Goal: Task Accomplishment & Management: Complete application form

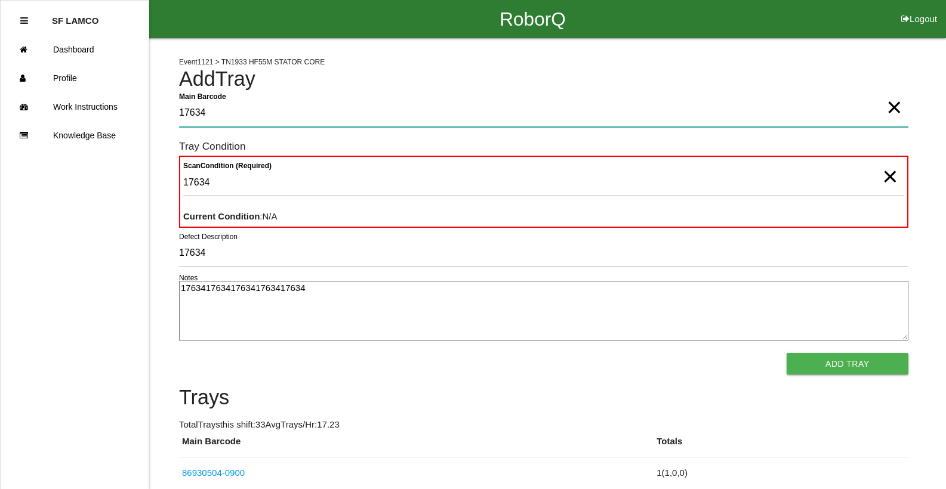
click at [217, 121] on Barcode "17634" at bounding box center [543, 113] width 729 height 27
click at [219, 118] on Barcode "17634" at bounding box center [543, 113] width 729 height 27
type Barcode "1"
type Barcode "86930504-0901"
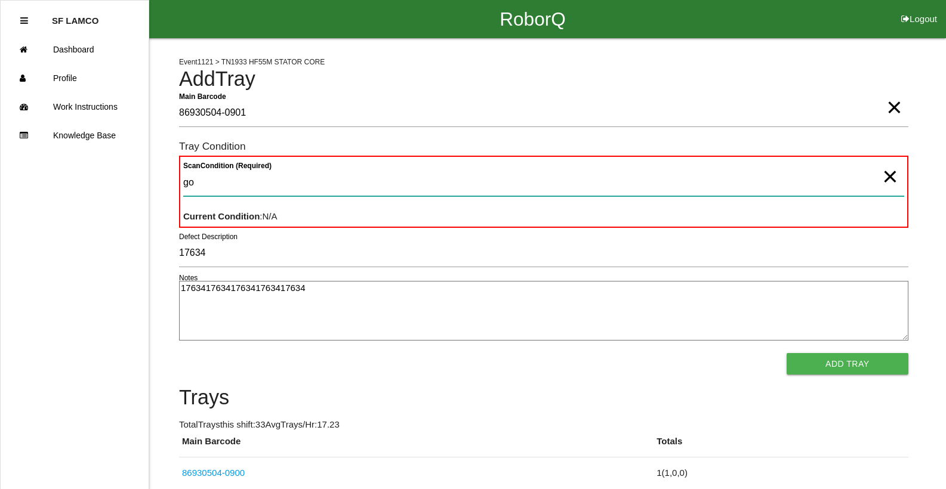
type Condition "goo"
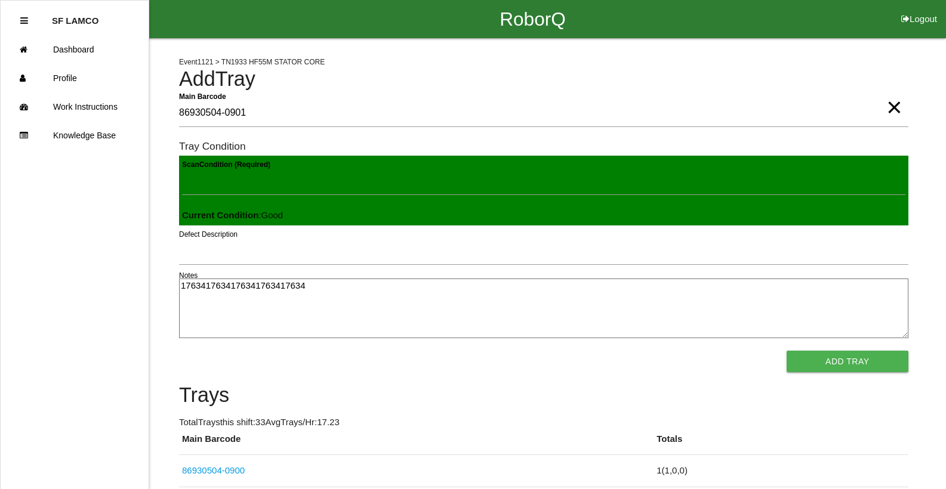
click at [787, 351] on button "Add Tray" at bounding box center [848, 361] width 122 height 21
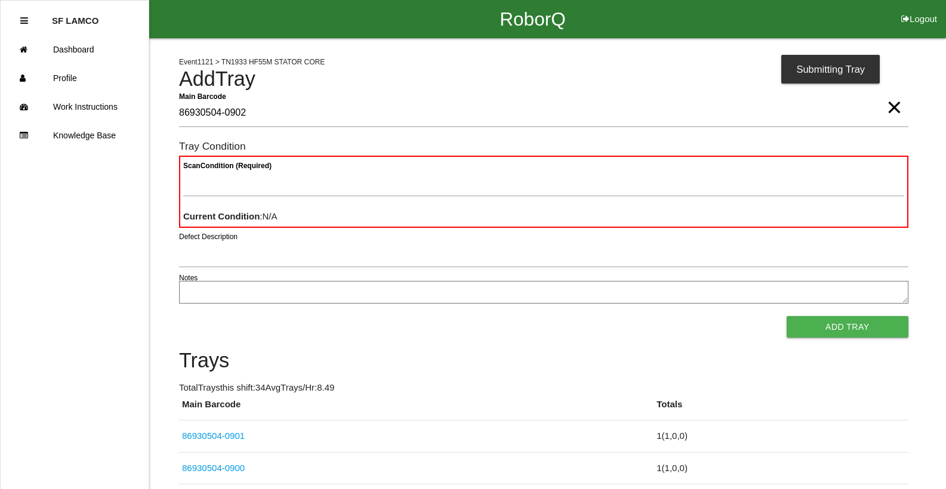
type Barcode "86930504-0902"
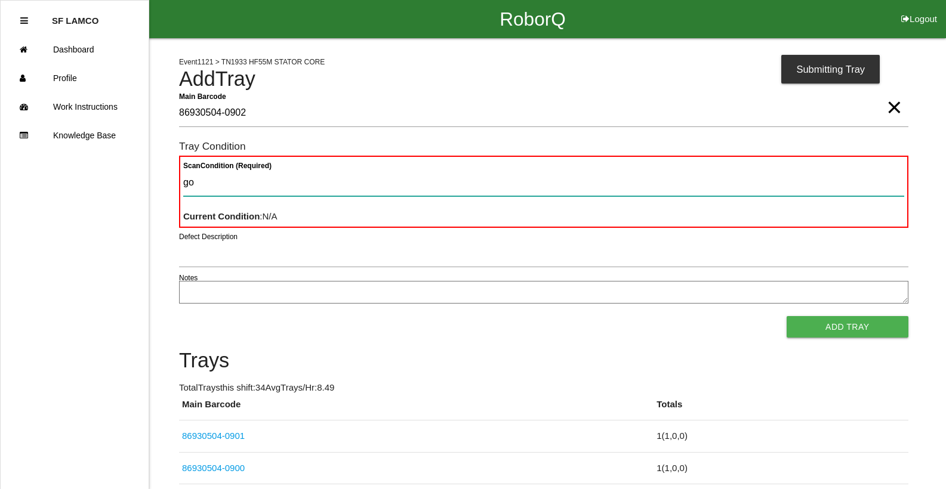
type Condition "goo"
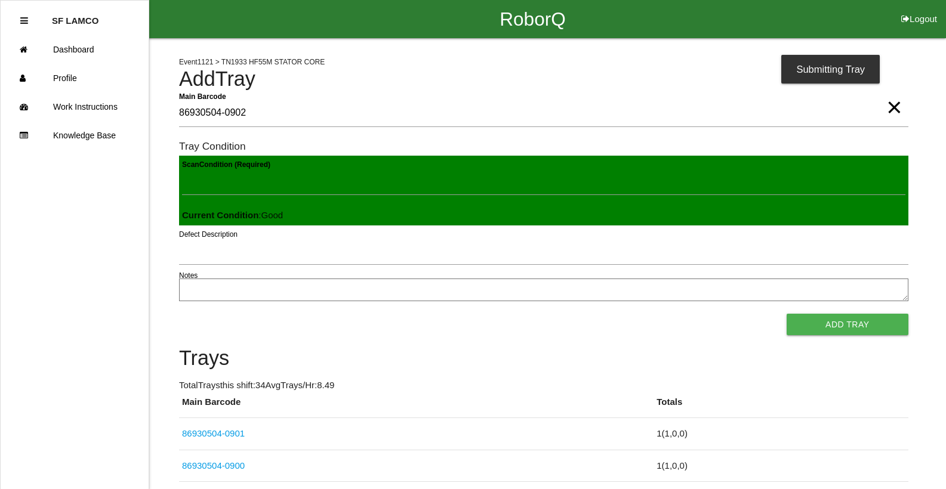
click at [787, 314] on button "Add Tray" at bounding box center [848, 324] width 122 height 21
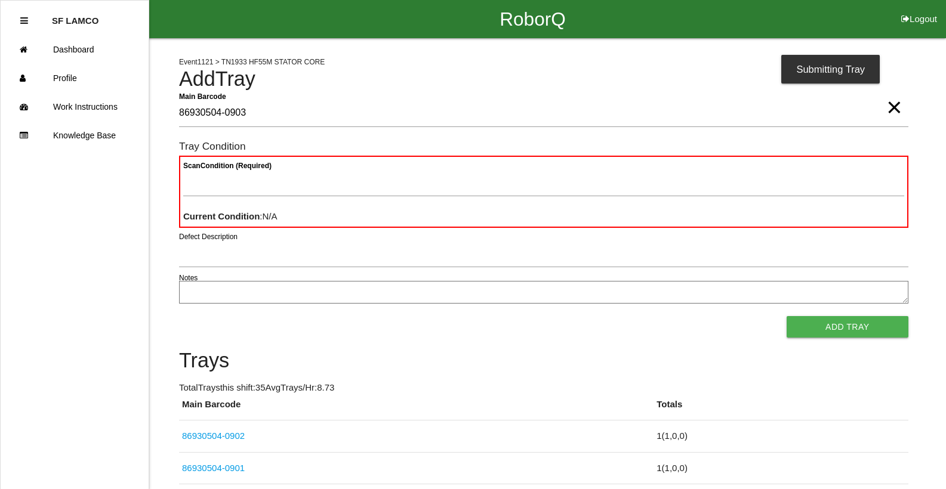
type Barcode "86930504-0903"
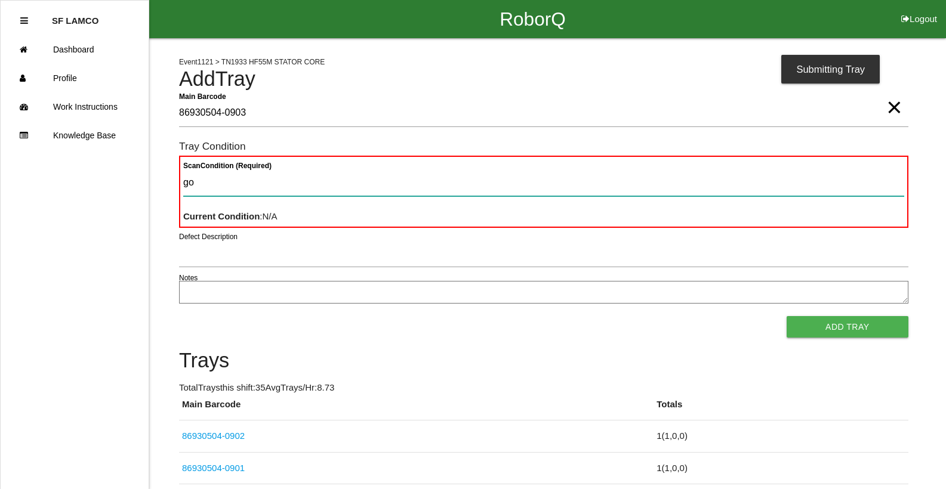
type Condition "goo"
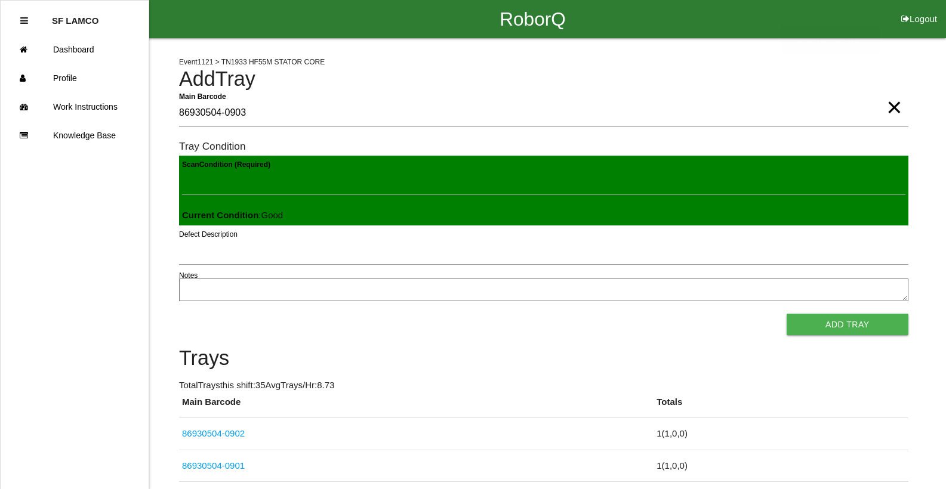
click at [787, 314] on button "Add Tray" at bounding box center [848, 324] width 122 height 21
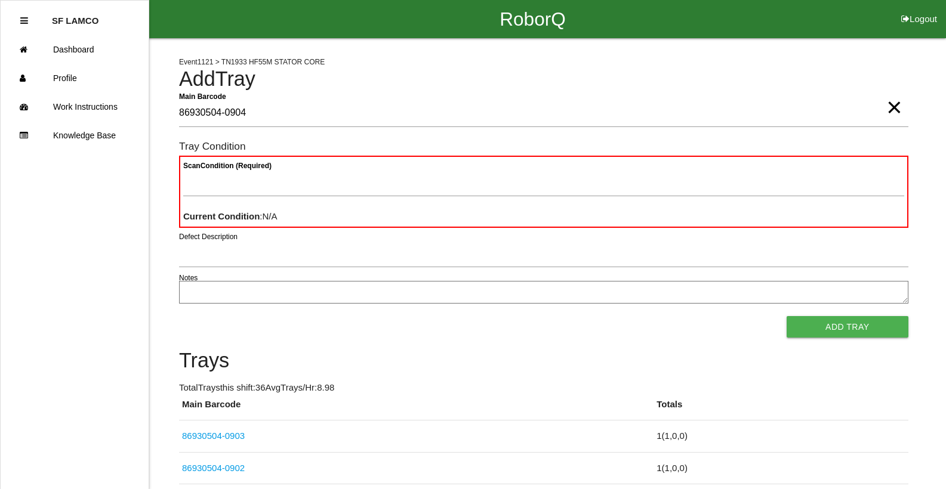
type Barcode "86930504-0904"
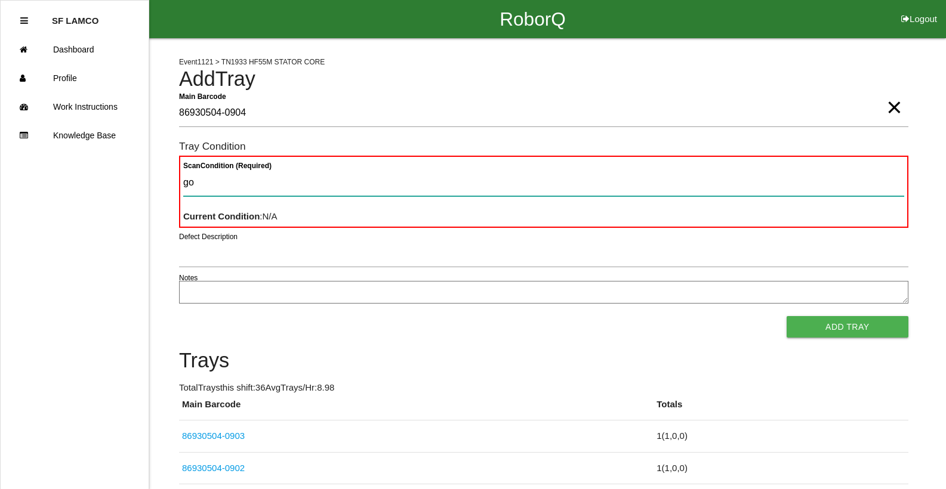
type Condition "goo"
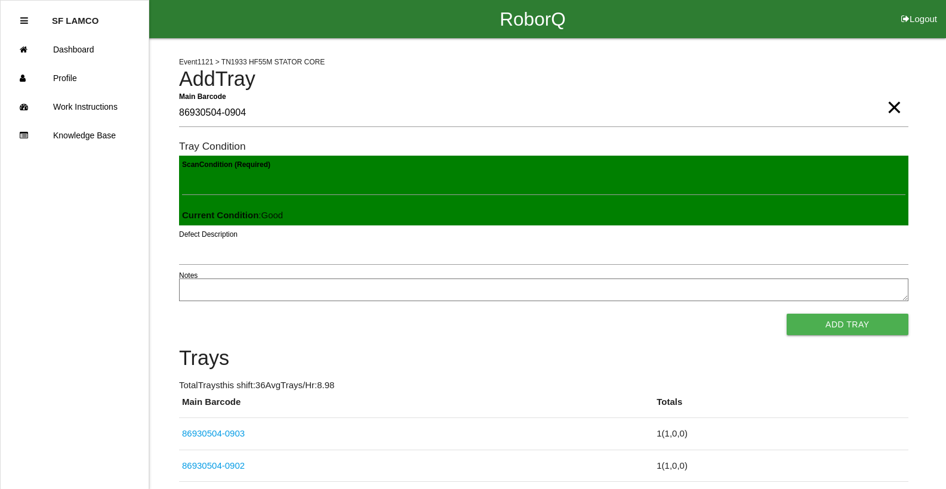
click at [787, 314] on button "Add Tray" at bounding box center [848, 324] width 122 height 21
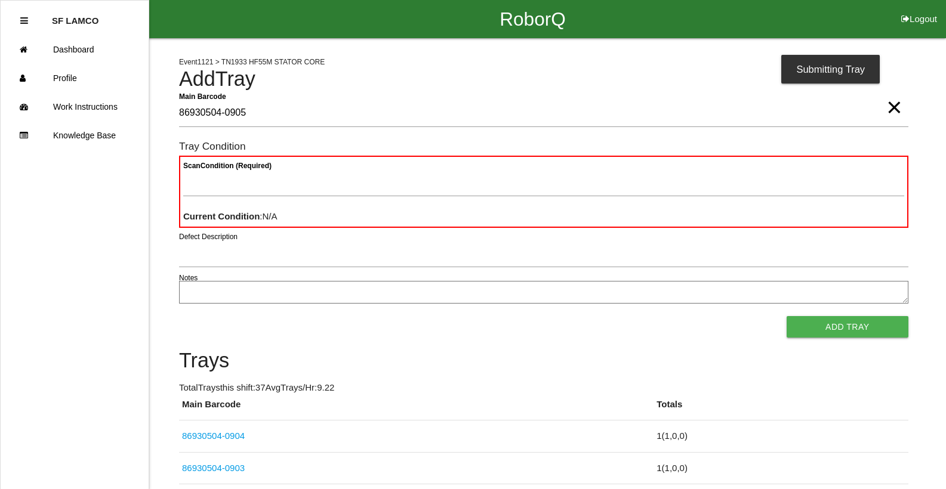
type Barcode "86930504-0905"
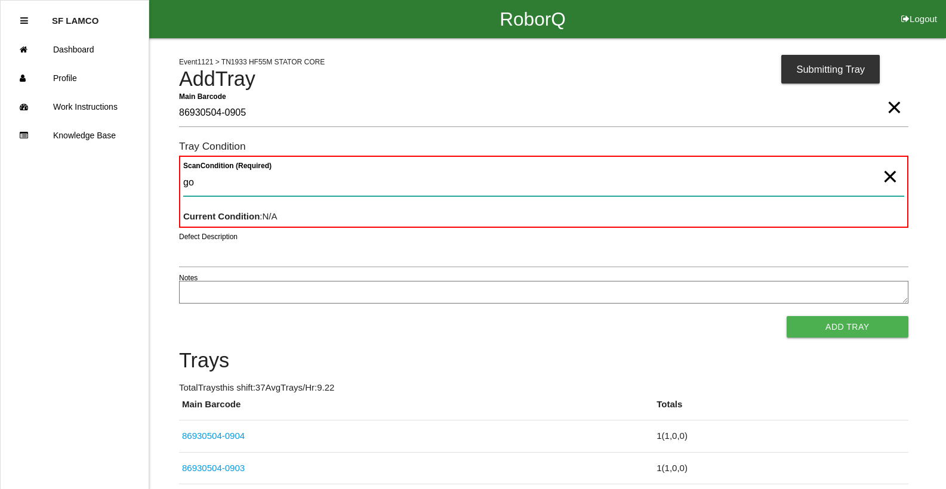
type Condition "goo"
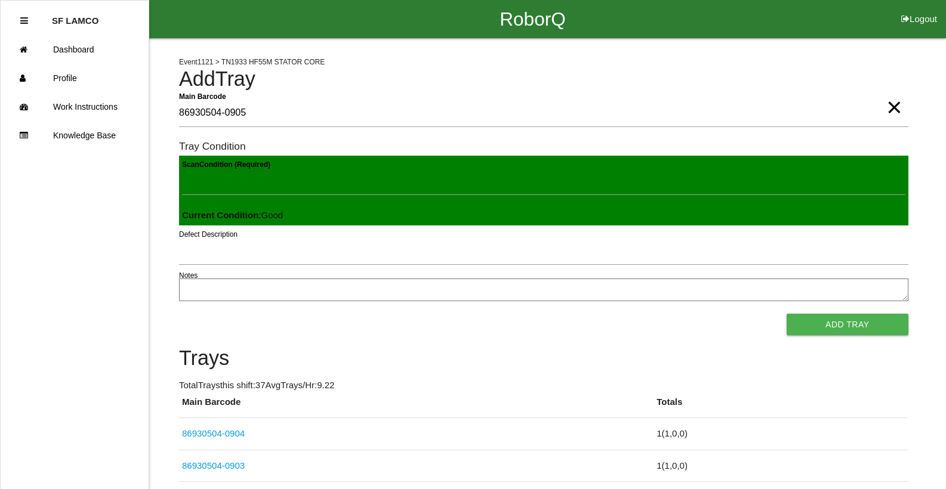
click at [787, 314] on button "Add Tray" at bounding box center [848, 324] width 122 height 21
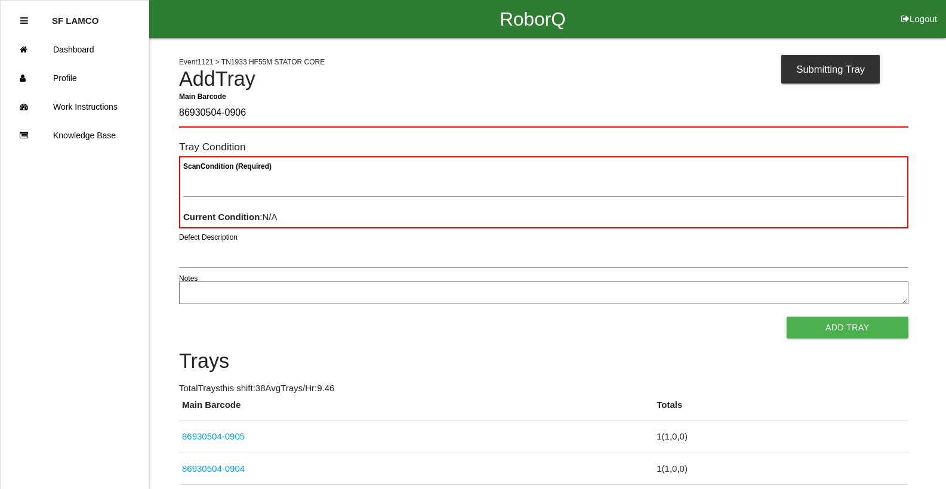
type Barcode "86930504-0906"
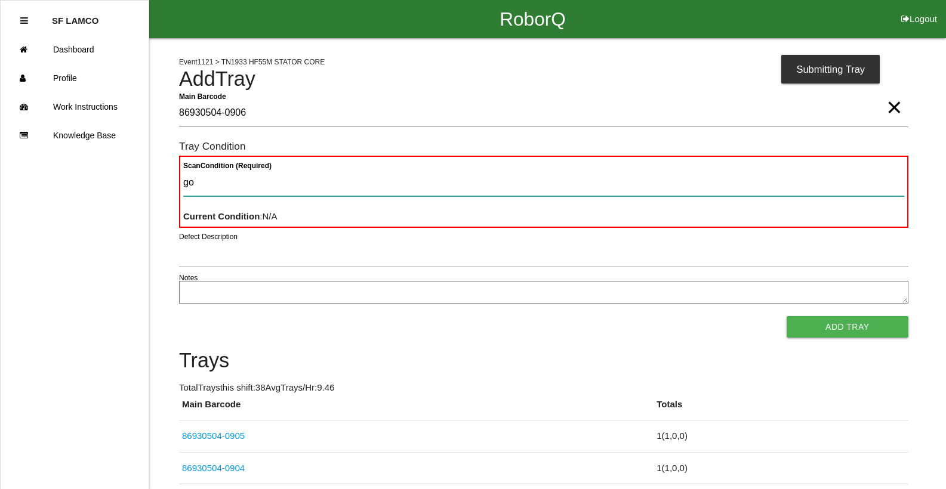
type Condition "goo"
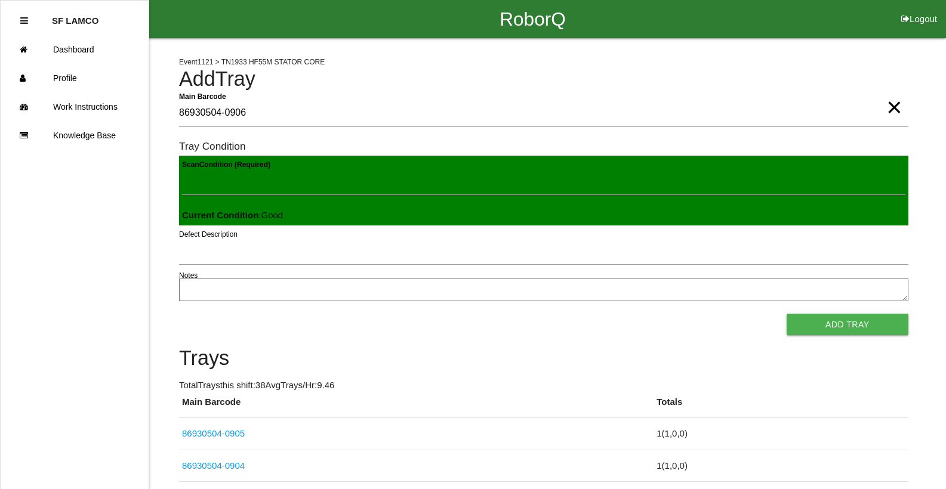
click at [787, 314] on button "Add Tray" at bounding box center [848, 324] width 122 height 21
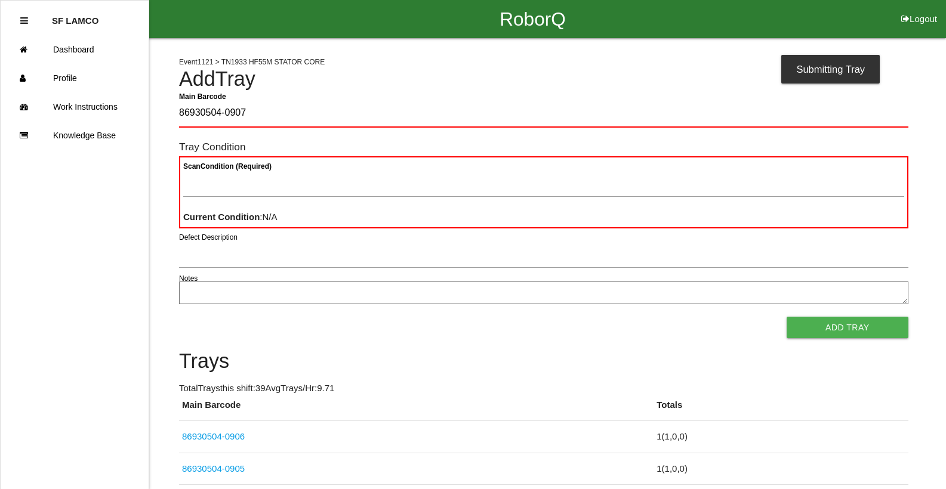
type Barcode "86930504-0907"
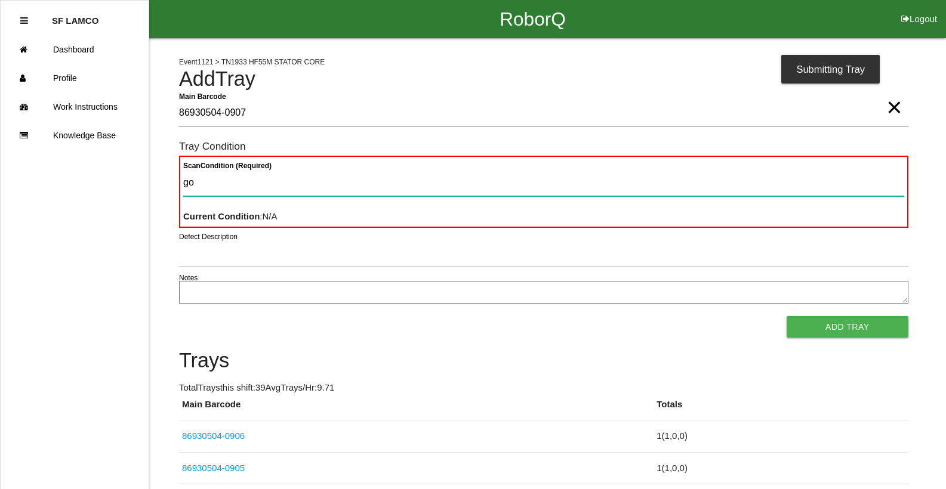
type Condition "goo"
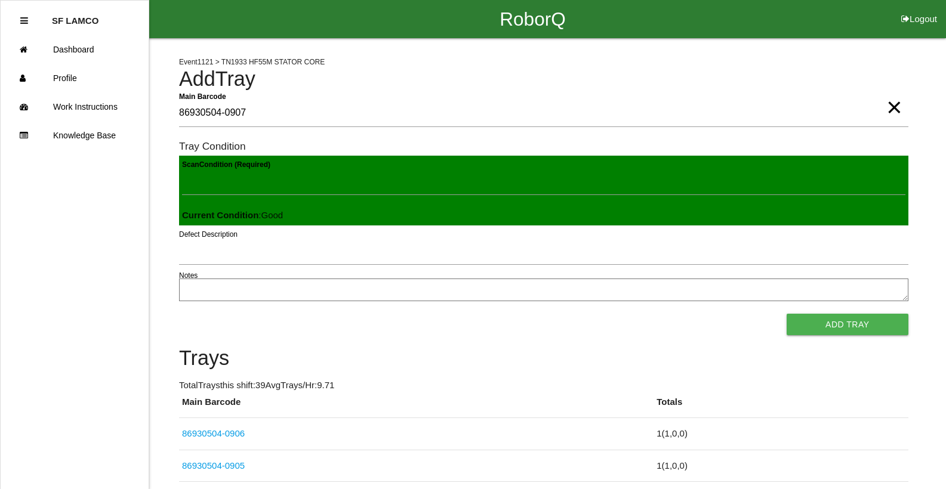
click button "Add Tray" at bounding box center [848, 324] width 122 height 21
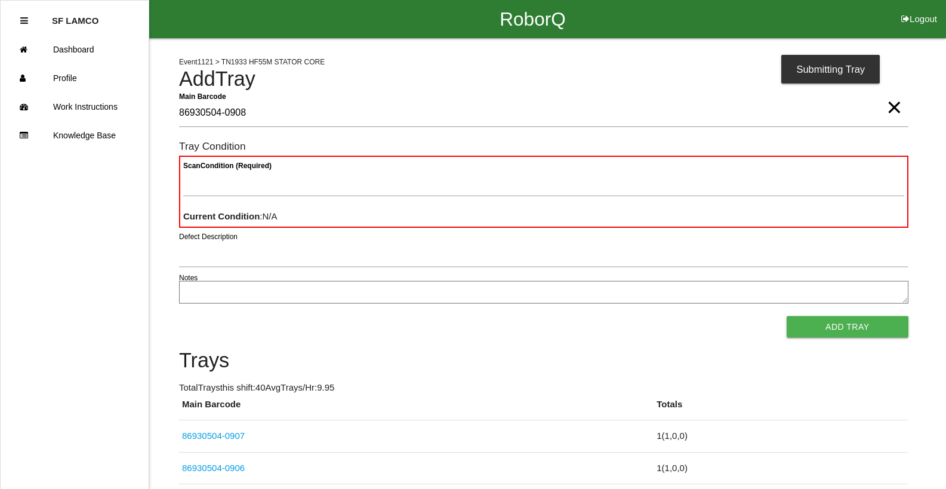
type Barcode "86930504-0908"
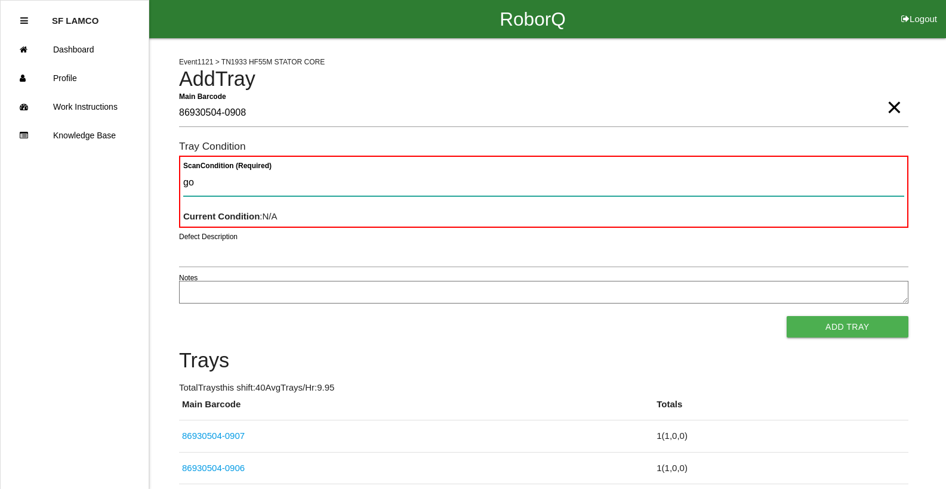
type Condition "goo"
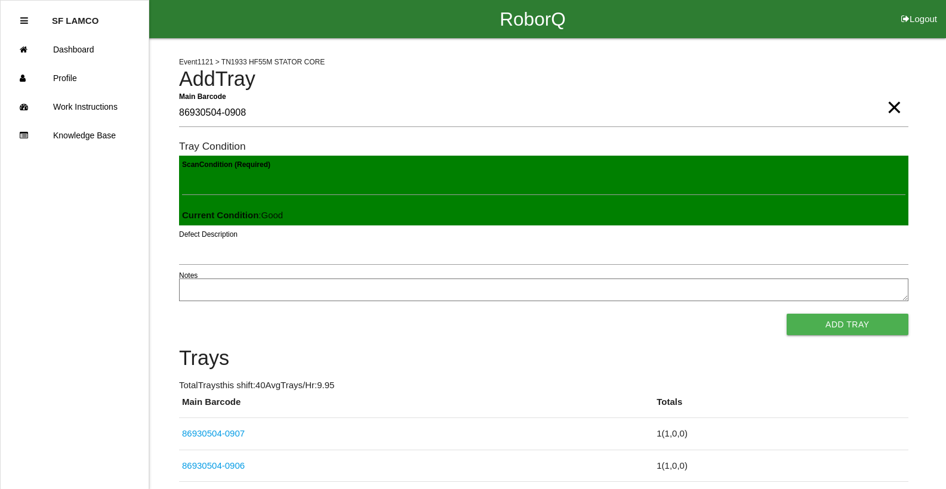
click at [787, 314] on button "Add Tray" at bounding box center [848, 324] width 122 height 21
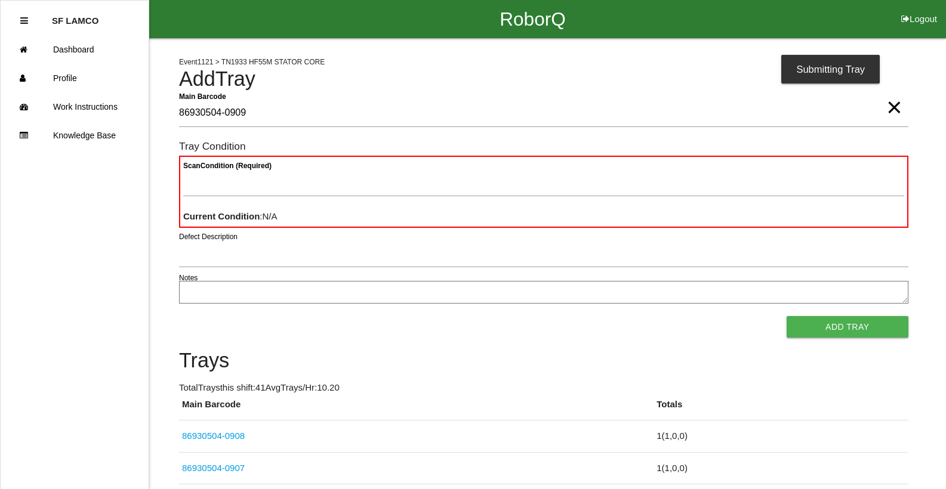
type Barcode "86930504-0909"
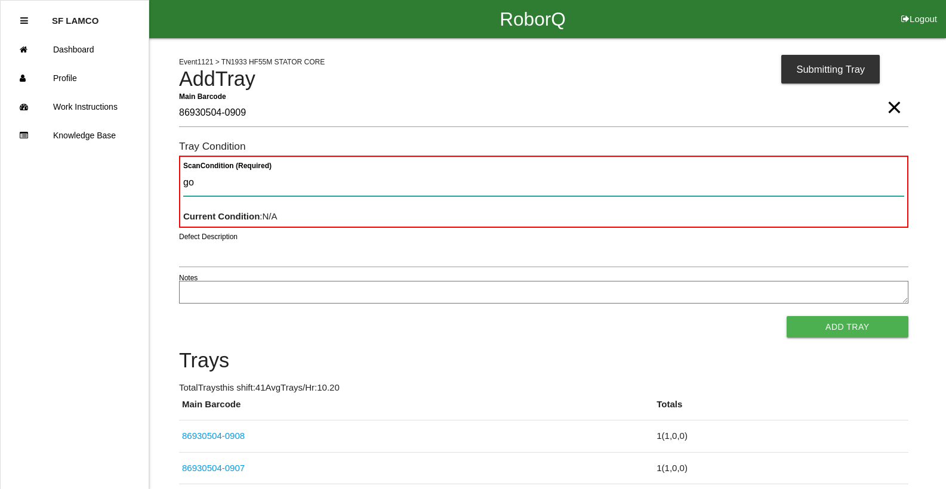
type Condition "goo"
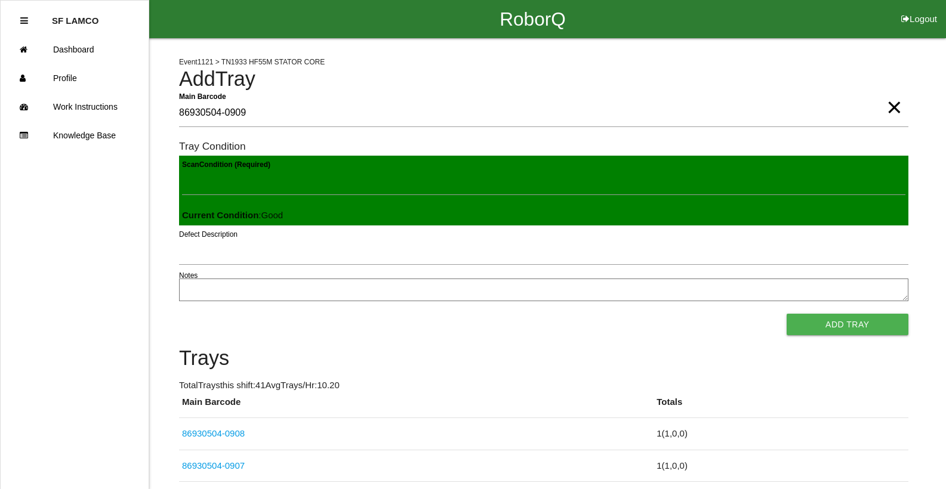
click at [787, 314] on button "Add Tray" at bounding box center [848, 324] width 122 height 21
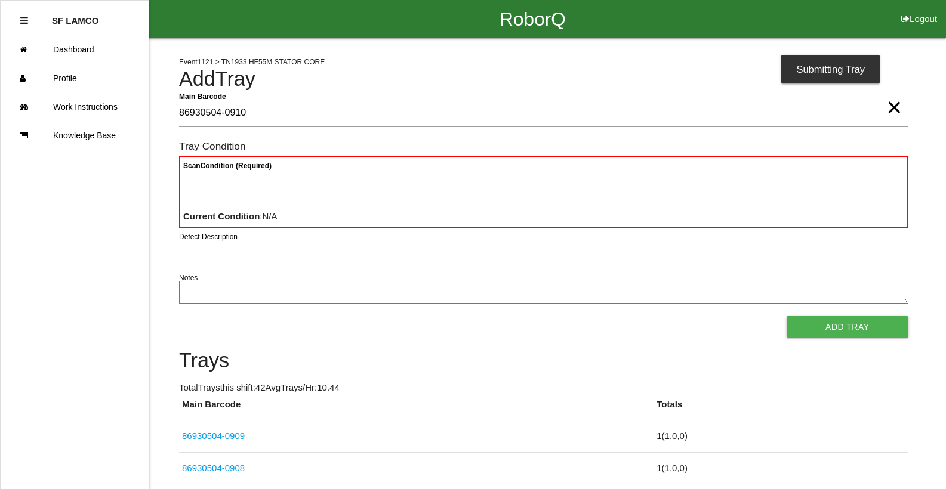
type Barcode "86930504-0910"
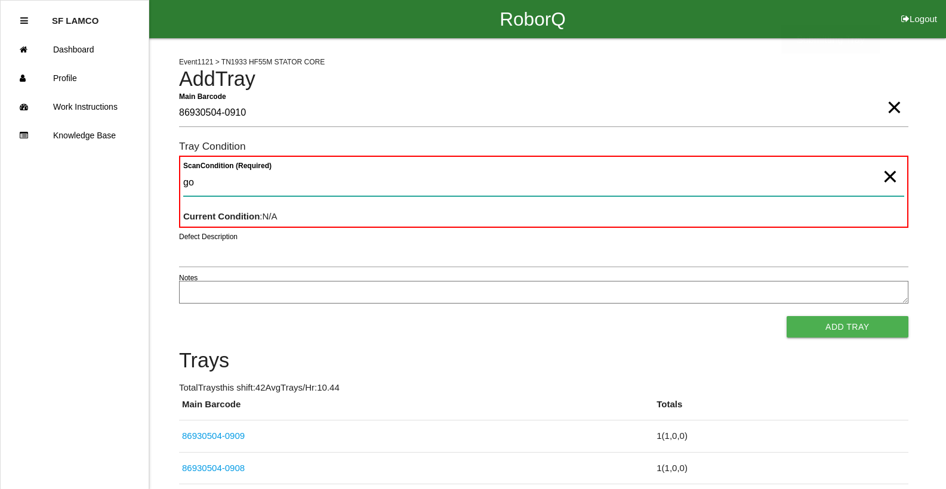
type Condition "goo"
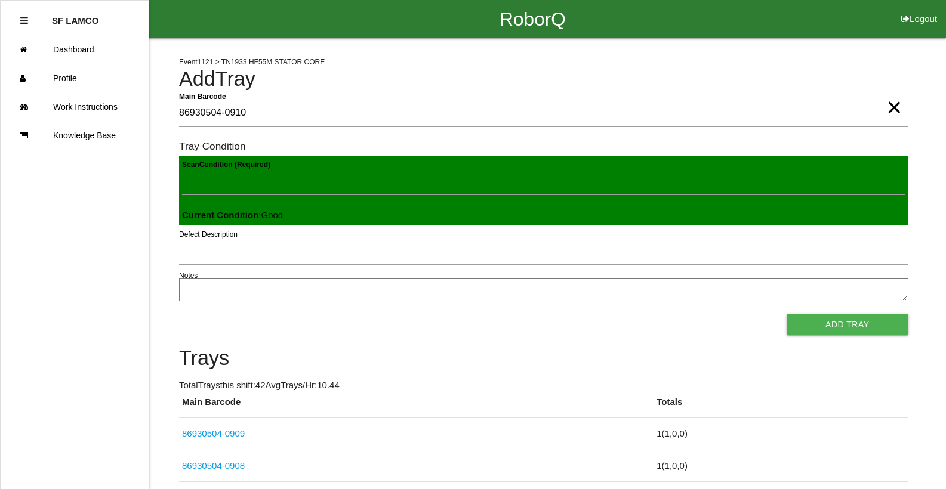
click at [787, 314] on button "Add Tray" at bounding box center [848, 324] width 122 height 21
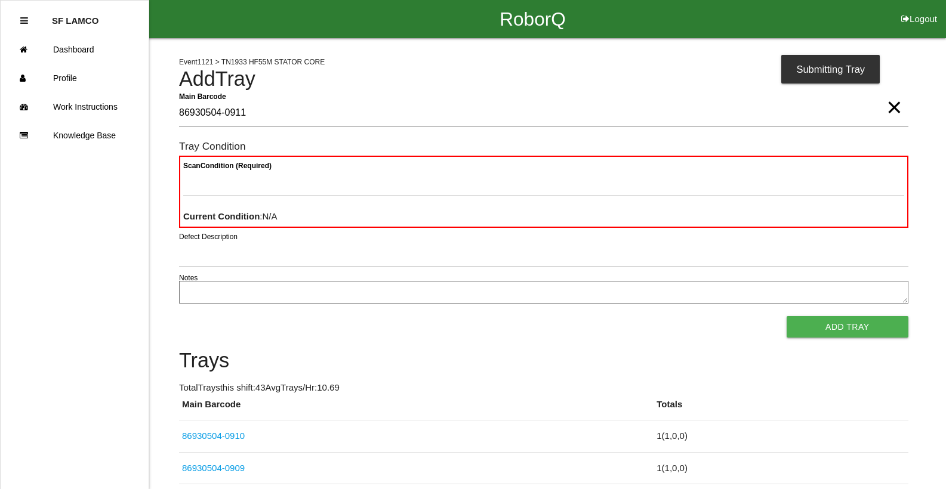
type Barcode "86930504-0911"
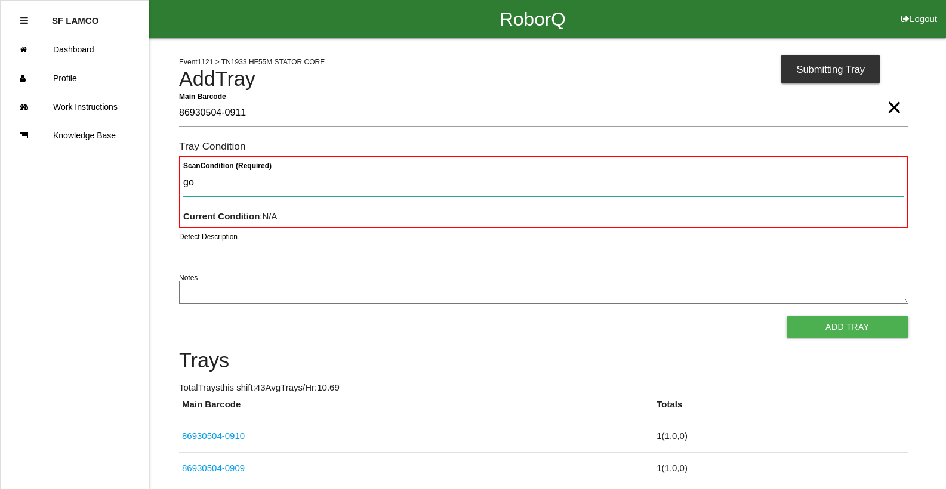
type Condition "goo"
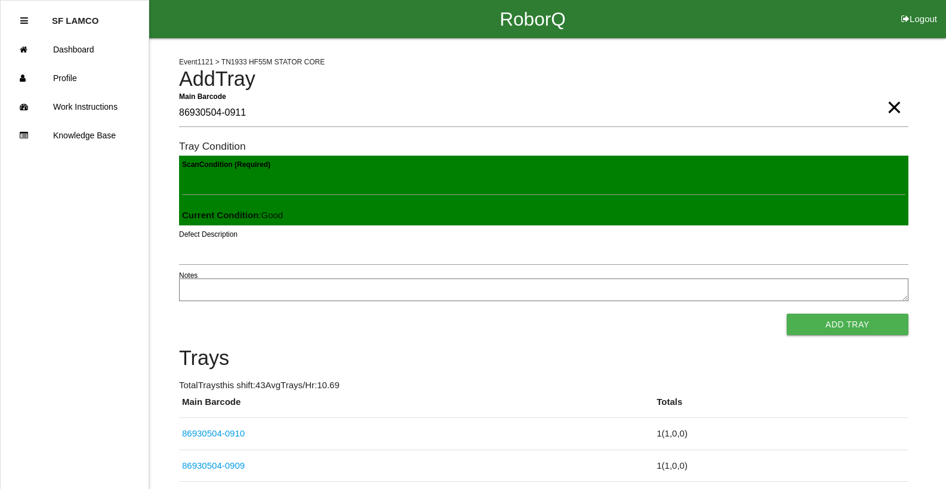
click at [787, 314] on button "Add Tray" at bounding box center [848, 324] width 122 height 21
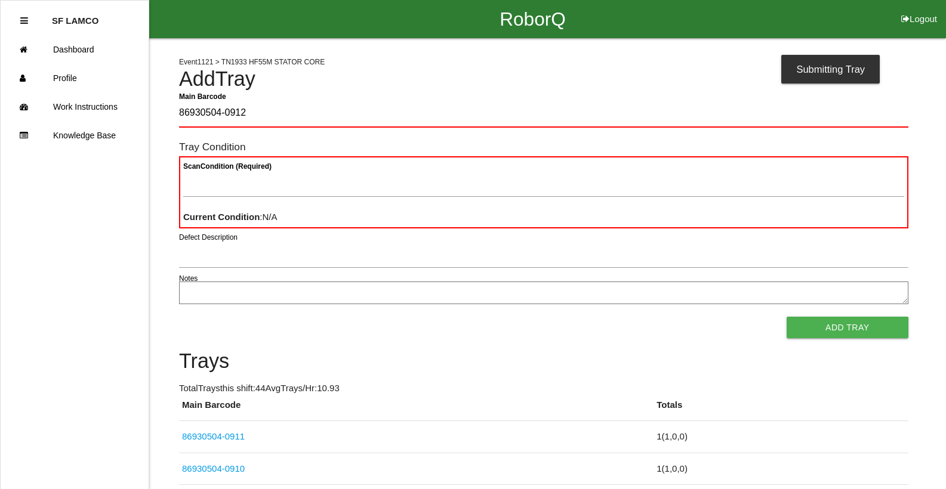
type Barcode "86930504-0912"
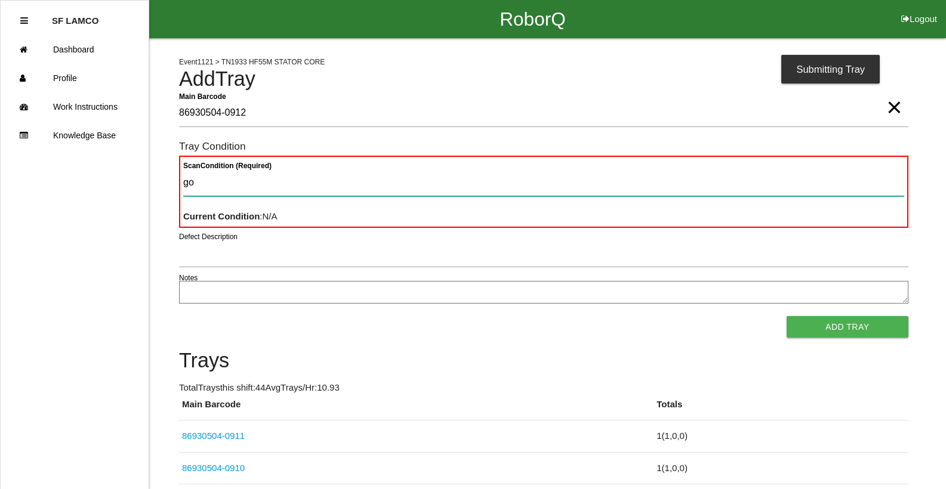
type Condition "goo"
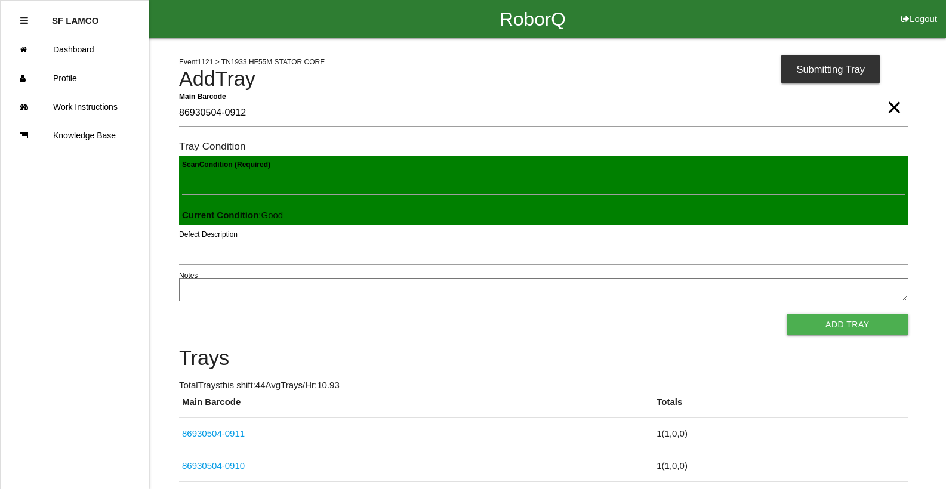
click at [787, 314] on button "Add Tray" at bounding box center [848, 324] width 122 height 21
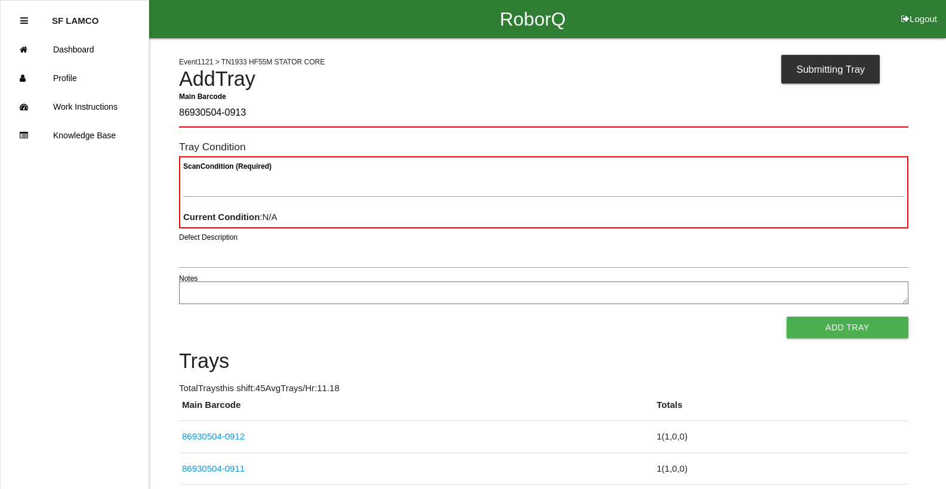
type Barcode "86930504-0913"
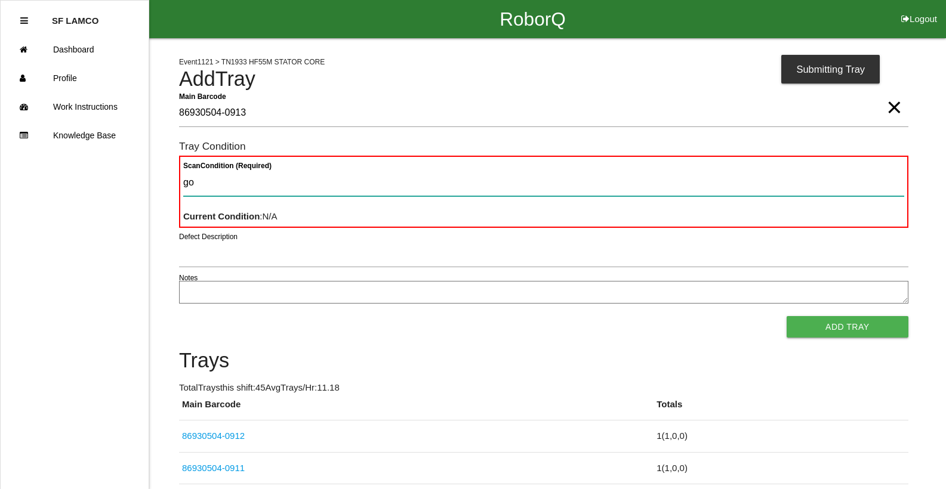
type Condition "goo"
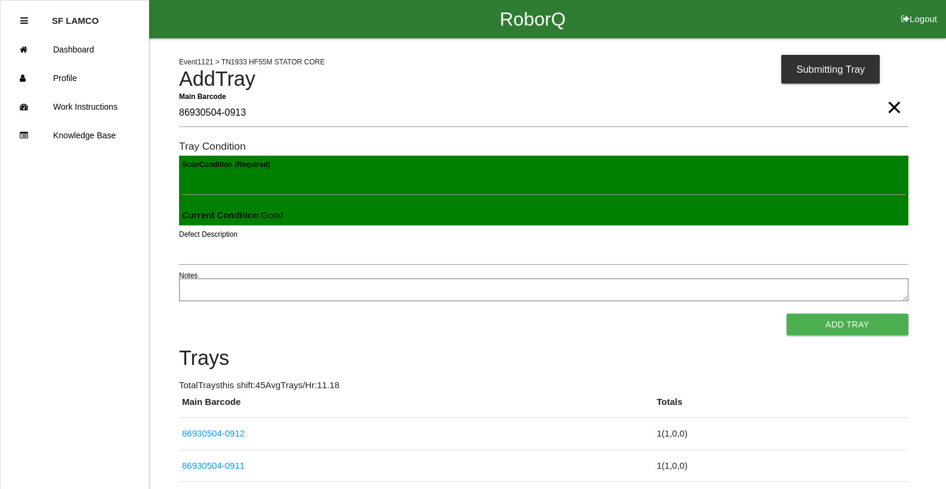
click at [787, 314] on button "Add Tray" at bounding box center [848, 324] width 122 height 21
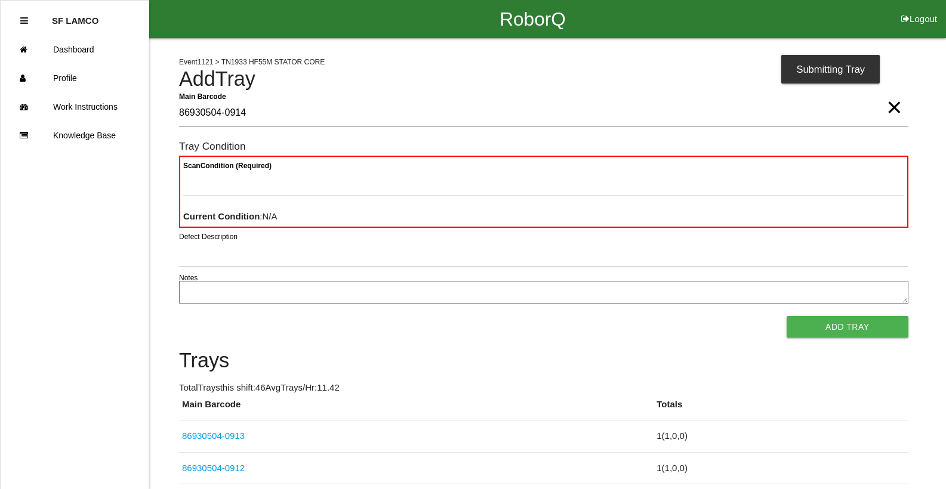
type Barcode "86930504-0914"
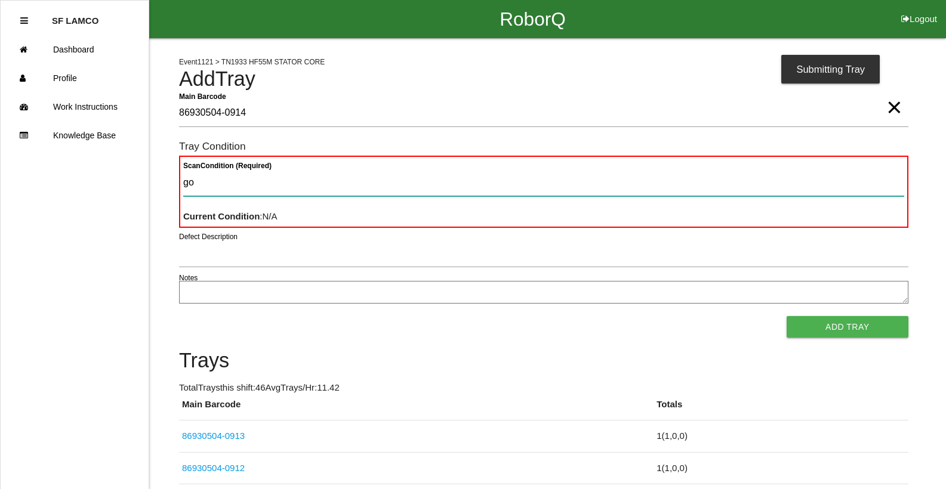
type Condition "goo"
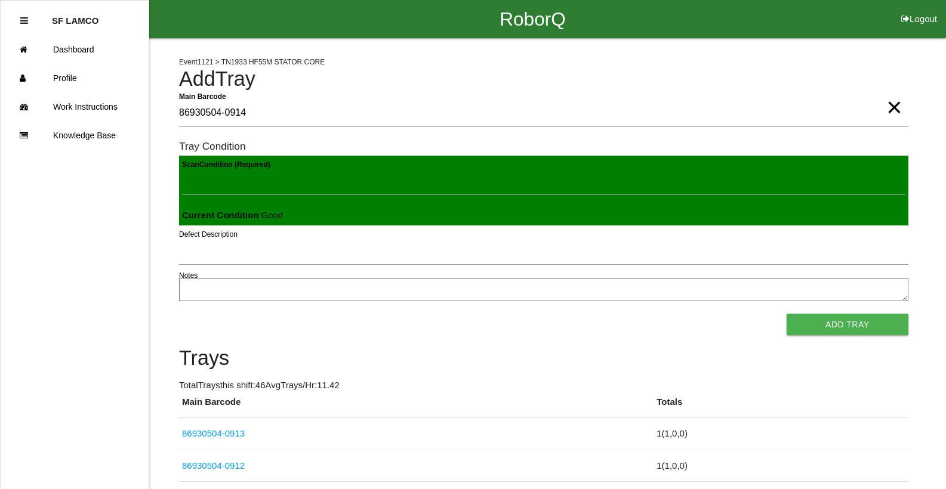
click at [787, 314] on button "Add Tray" at bounding box center [848, 324] width 122 height 21
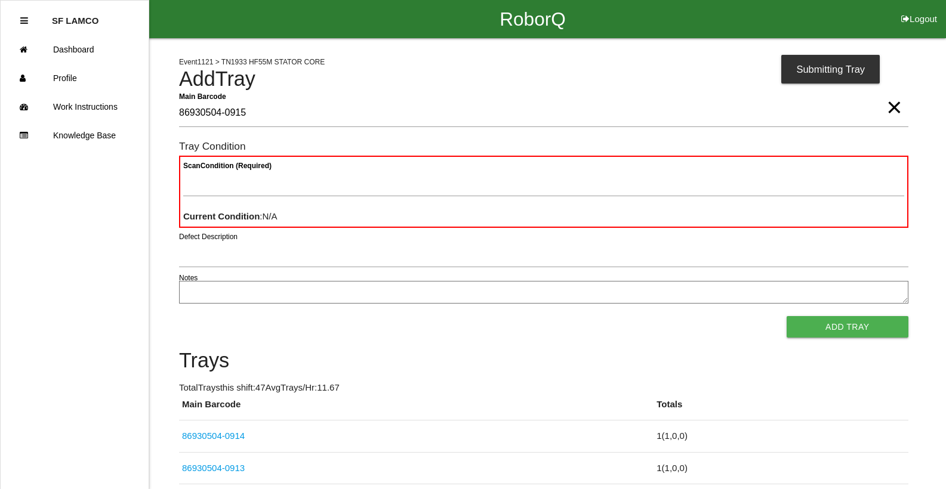
type Barcode "86930504-0915"
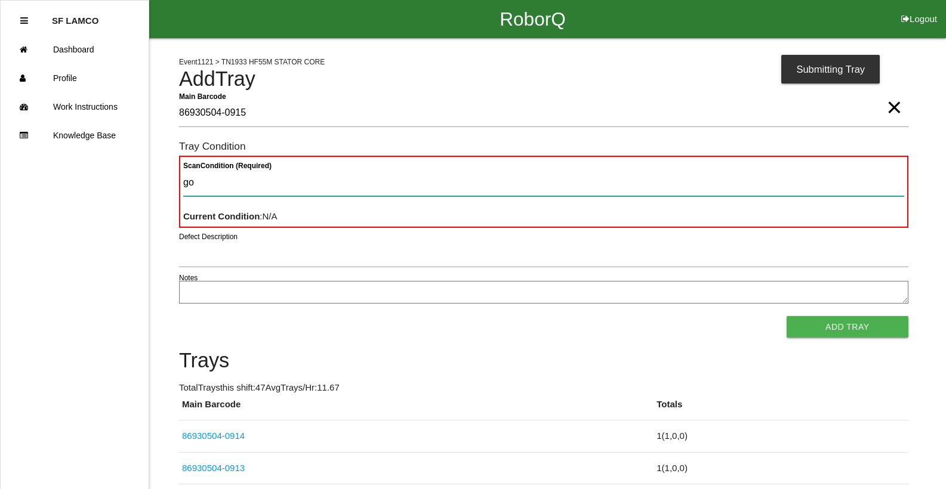
type Condition "goo"
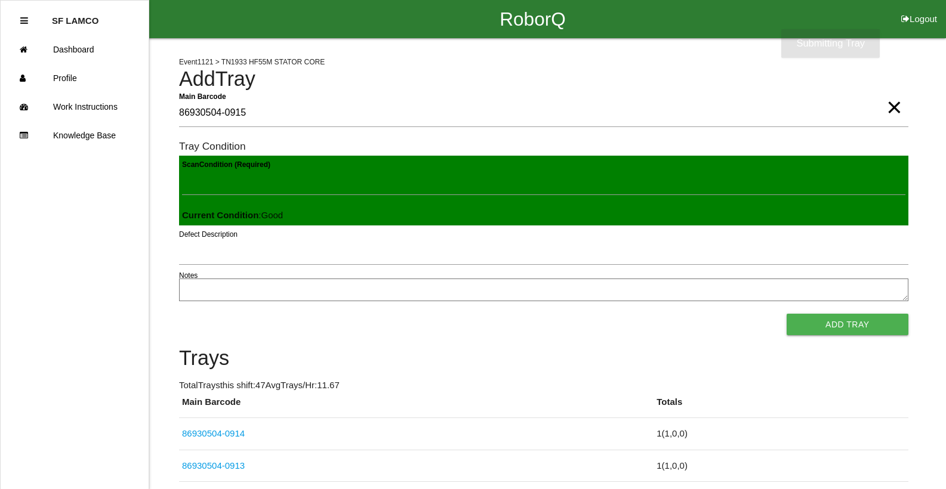
click at [787, 314] on button "Add Tray" at bounding box center [848, 324] width 122 height 21
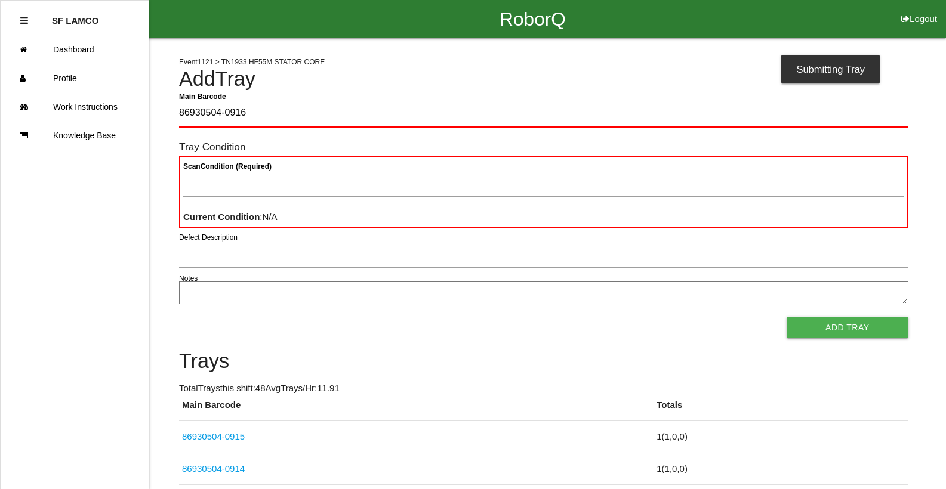
type Barcode "86930504-0916"
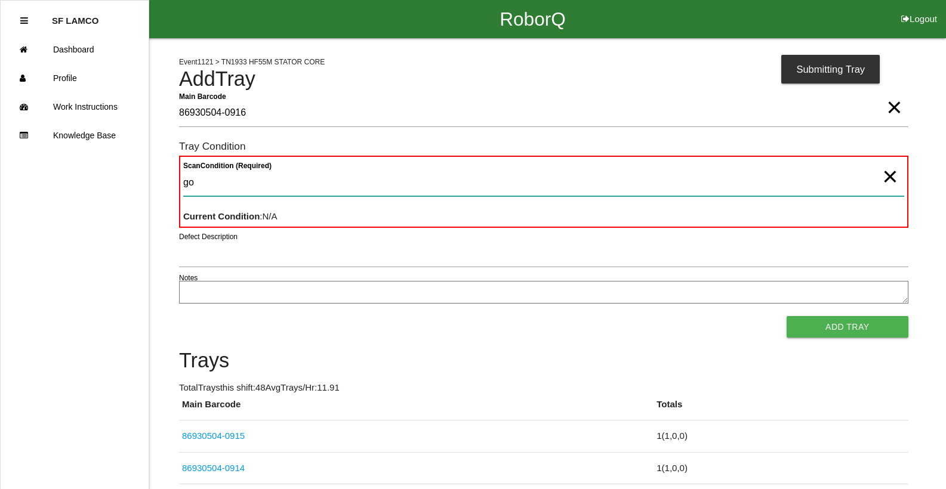
type Condition "goo"
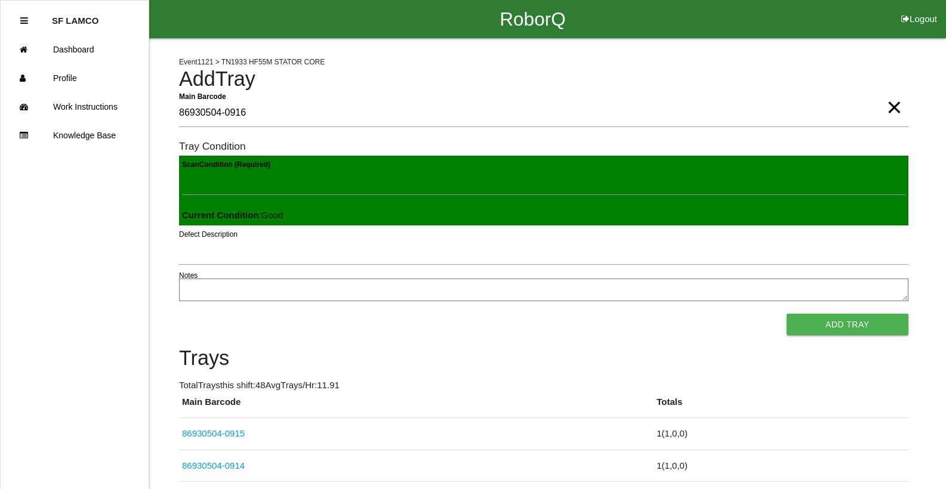
click at [787, 314] on button "Add Tray" at bounding box center [848, 324] width 122 height 21
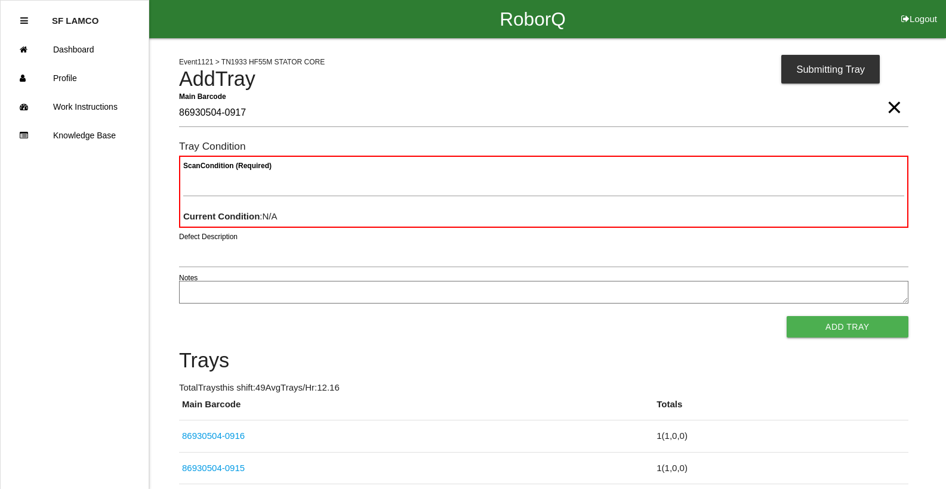
type Barcode "86930504-0917"
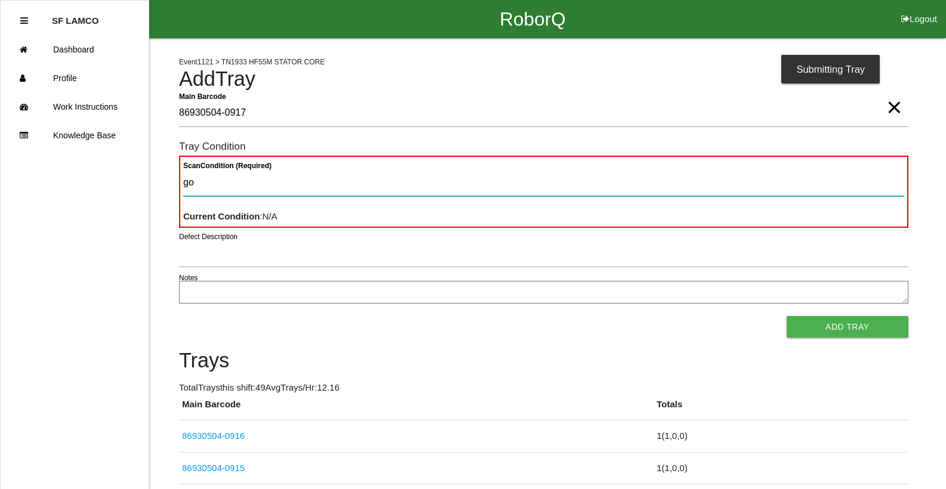
type Condition "goo"
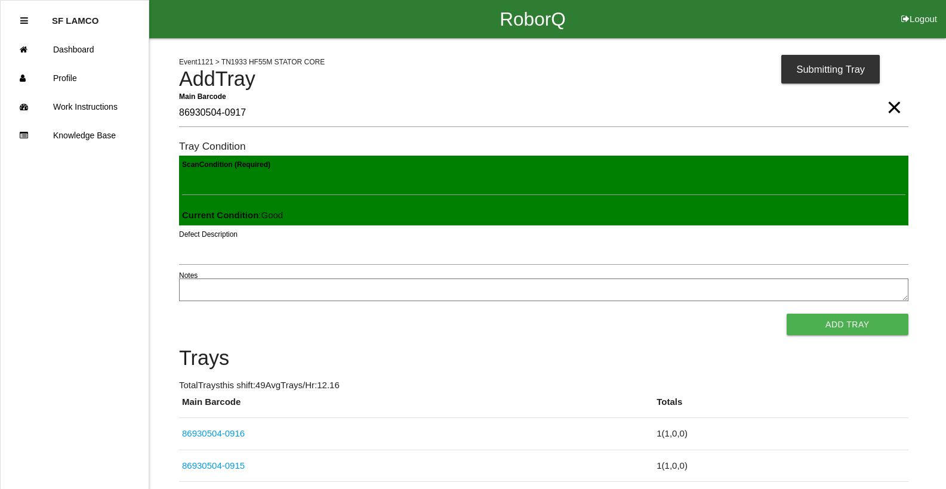
click at [787, 314] on button "Add Tray" at bounding box center [848, 324] width 122 height 21
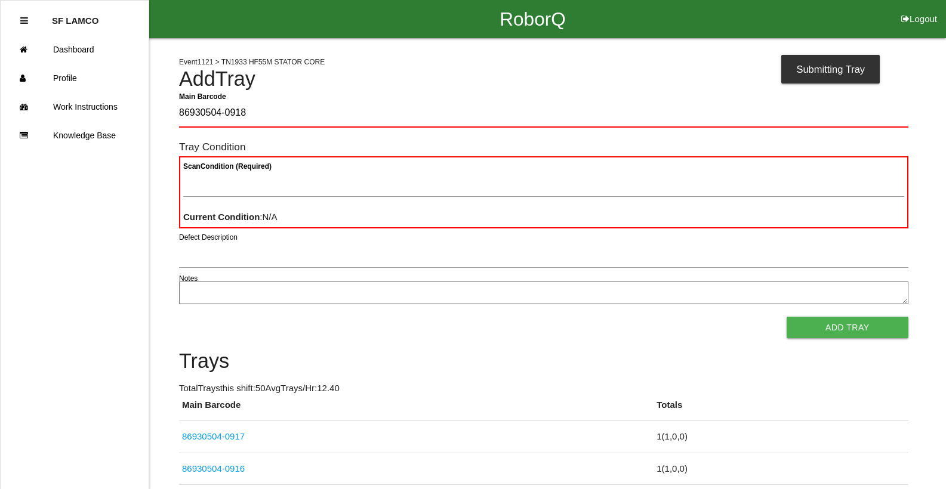
type Barcode "86930504-0918"
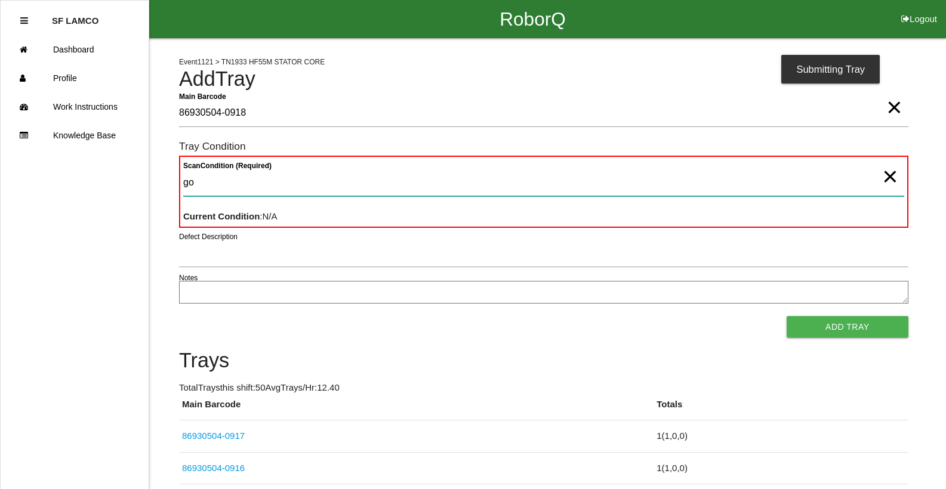
type Condition "goo"
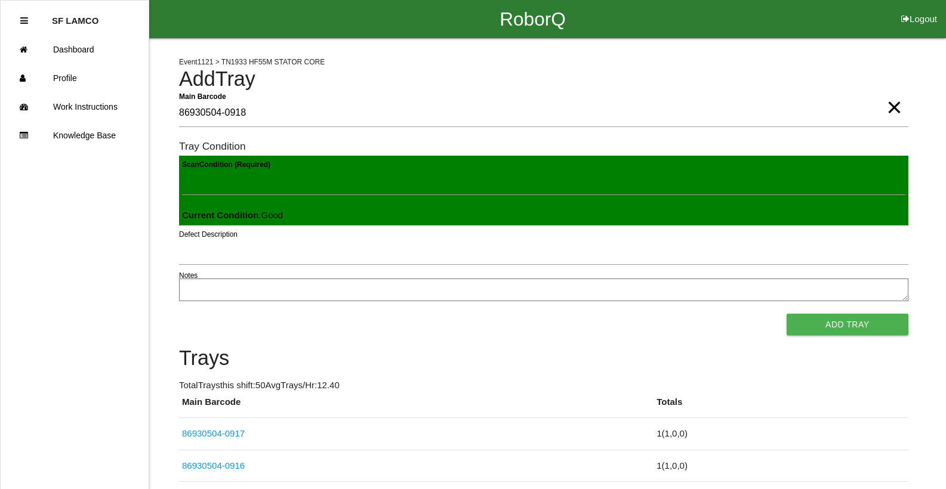
click at [787, 314] on button "Add Tray" at bounding box center [848, 324] width 122 height 21
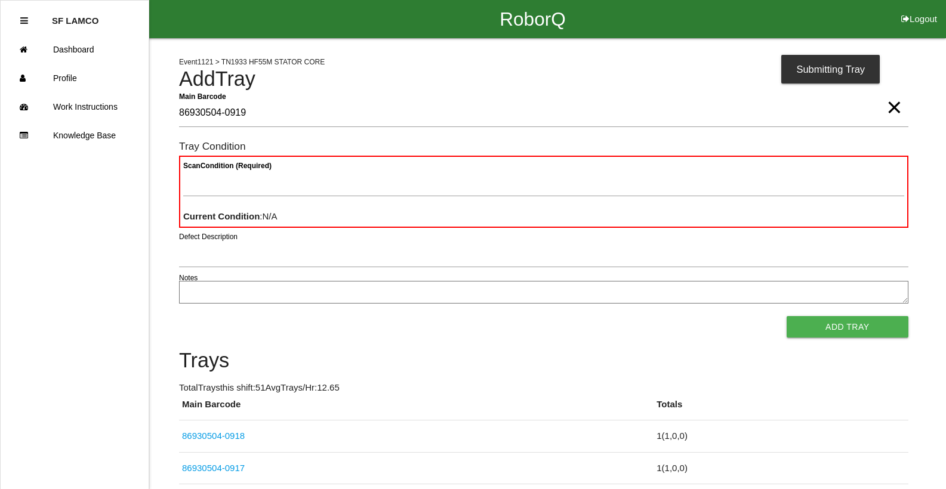
type Barcode "86930504-0919"
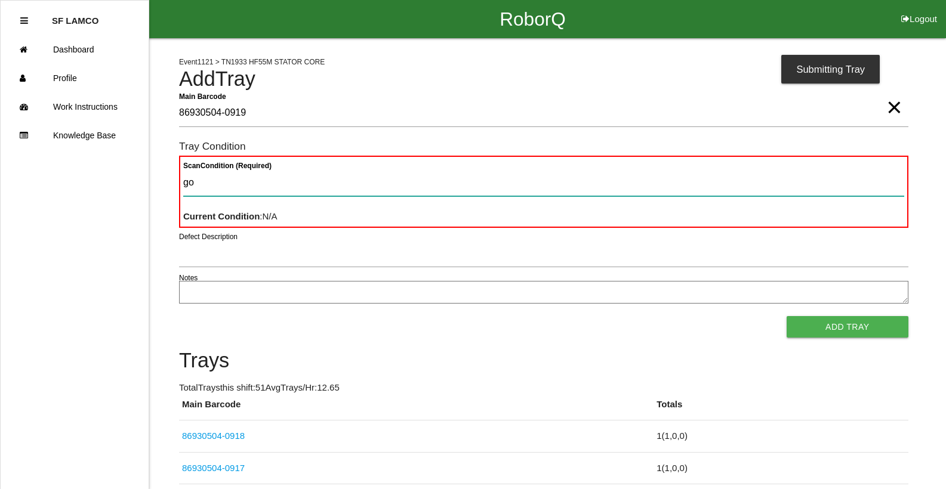
type Condition "goo"
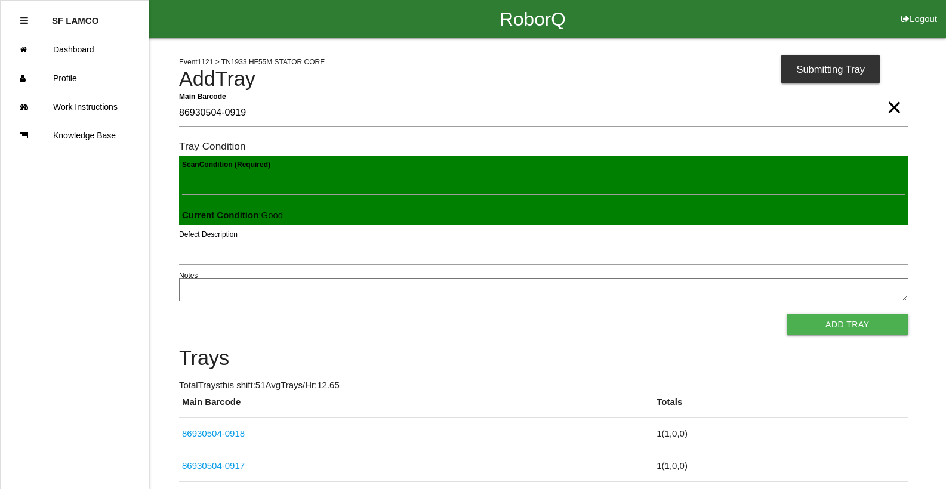
click at [787, 314] on button "Add Tray" at bounding box center [848, 324] width 122 height 21
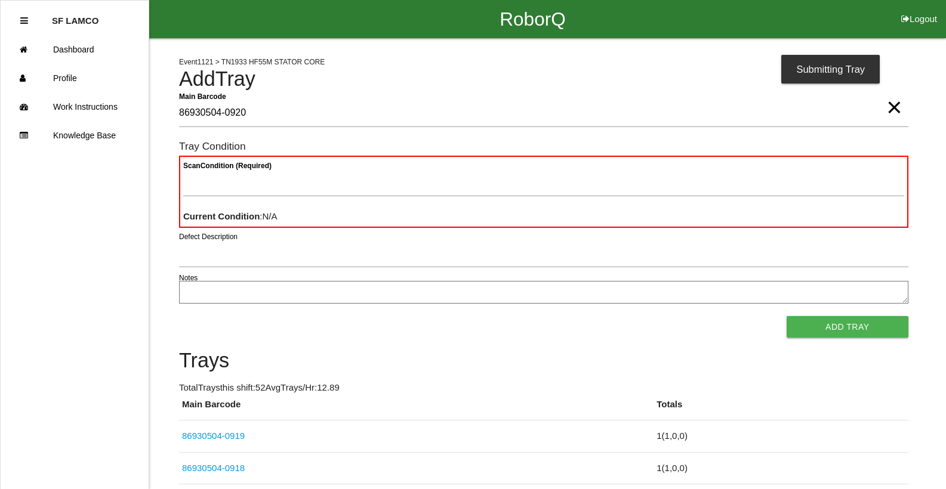
type Barcode "86930504-0920"
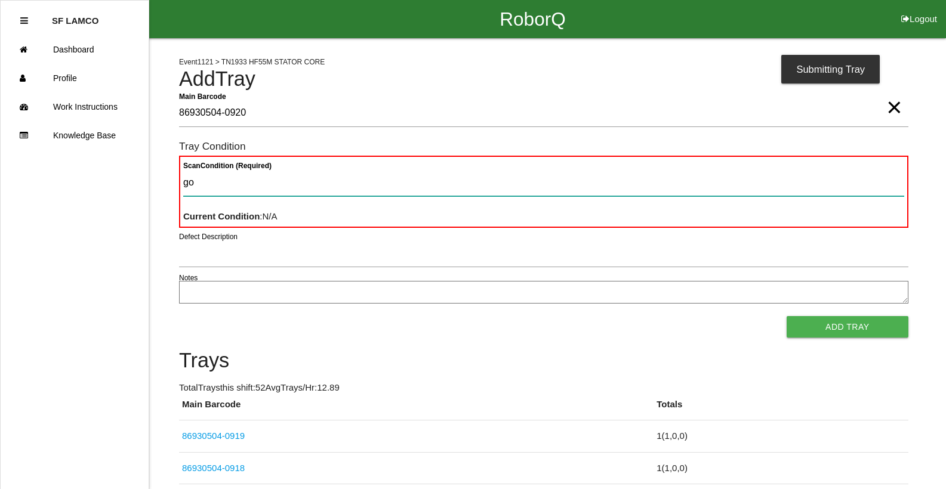
type Condition "goo"
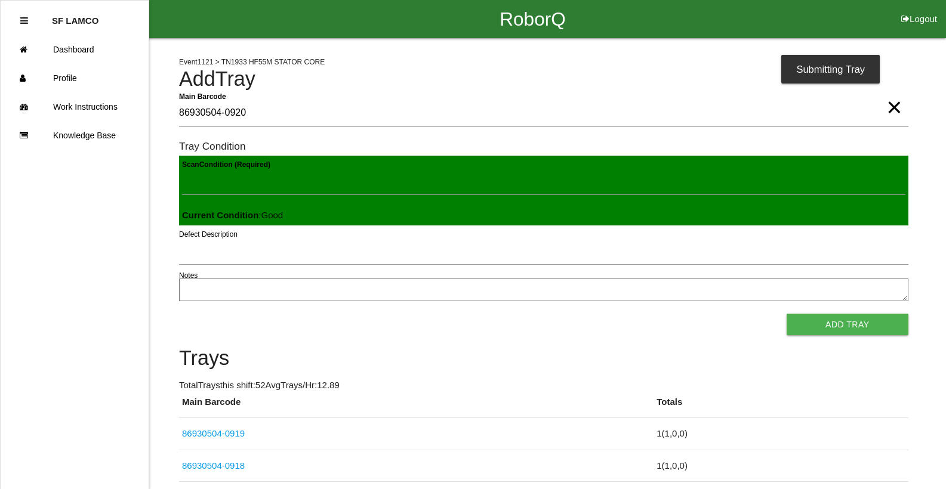
click at [787, 314] on button "Add Tray" at bounding box center [848, 324] width 122 height 21
